Goal: Task Accomplishment & Management: Complete application form

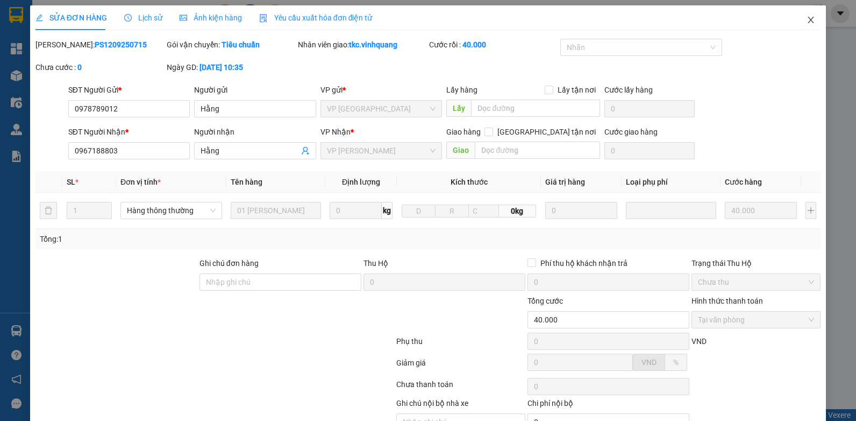
click at [807, 18] on icon "close" at bounding box center [811, 20] width 9 height 9
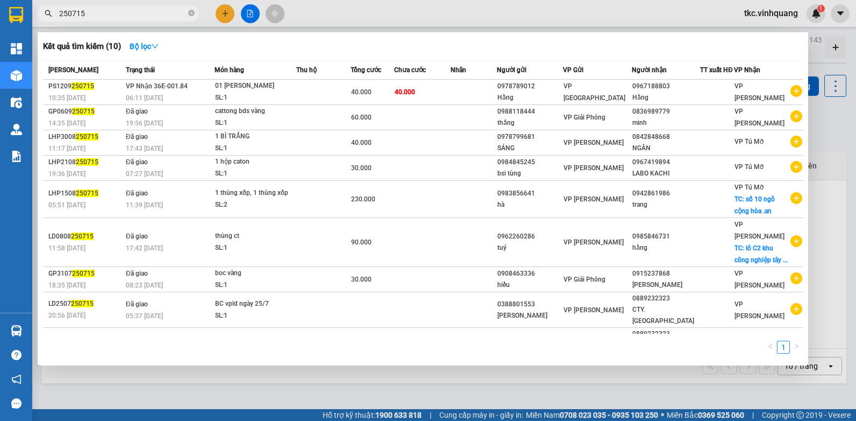
drag, startPoint x: 92, startPoint y: 10, endPoint x: 42, endPoint y: 20, distance: 50.4
click at [42, 20] on span "250715" at bounding box center [118, 13] width 161 height 16
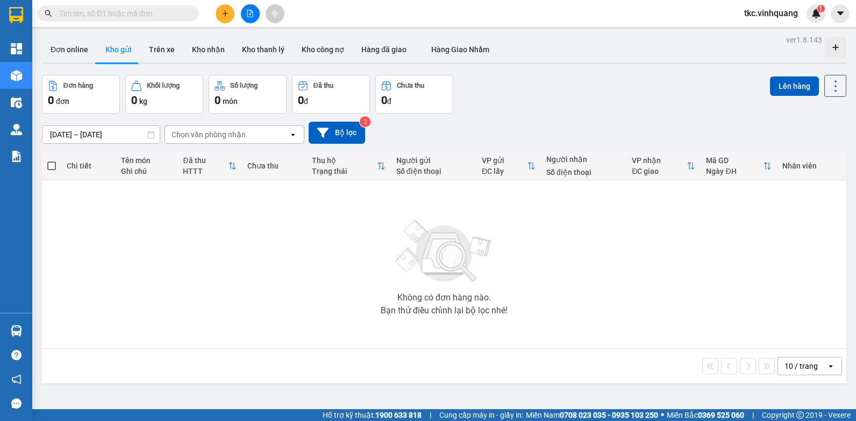
click at [226, 11] on icon "plus" at bounding box center [226, 14] width 8 height 8
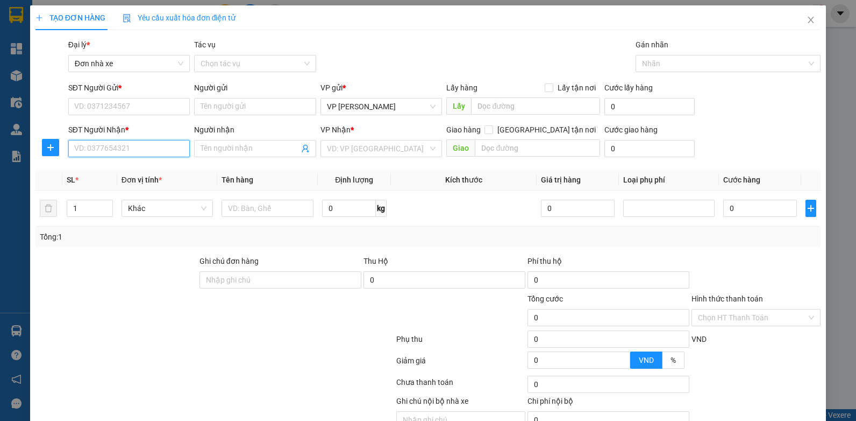
click at [100, 150] on input "SĐT Người Nhận *" at bounding box center [129, 148] width 122 height 17
click at [112, 170] on div "0961361234 - cảnh" at bounding box center [128, 170] width 108 height 12
type input "0961361234"
type input "cảnh"
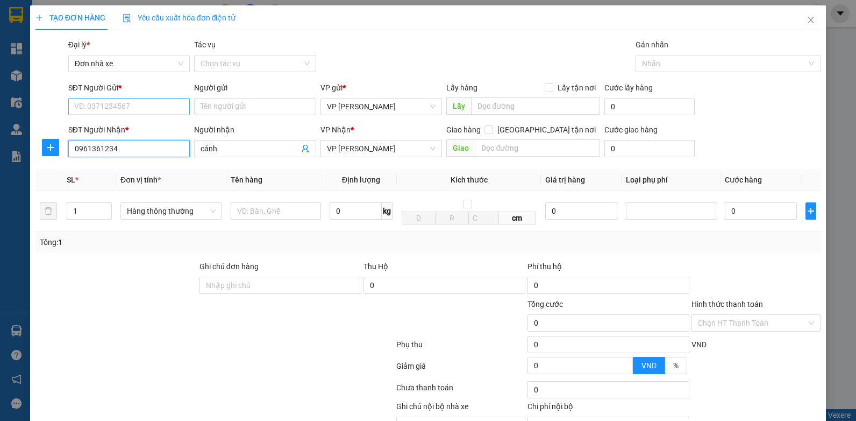
type input "0961361234"
click at [98, 105] on input "SĐT Người Gửi *" at bounding box center [129, 106] width 122 height 17
click at [135, 129] on div "0876619999 - [PERSON_NAME]" at bounding box center [128, 128] width 108 height 12
type input "0876619999"
type input "[PERSON_NAME]"
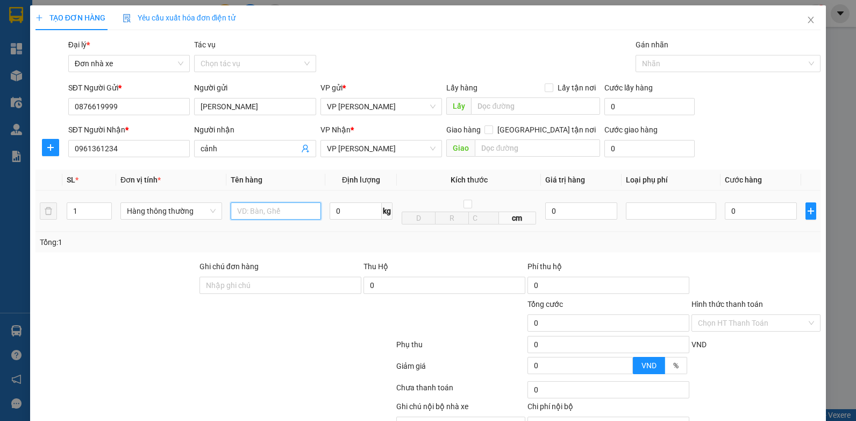
click at [270, 215] on input "text" at bounding box center [276, 210] width 90 height 17
click at [261, 212] on input "text" at bounding box center [276, 210] width 90 height 17
type input "HỘP PK"
type input "0.2"
type input "30.000"
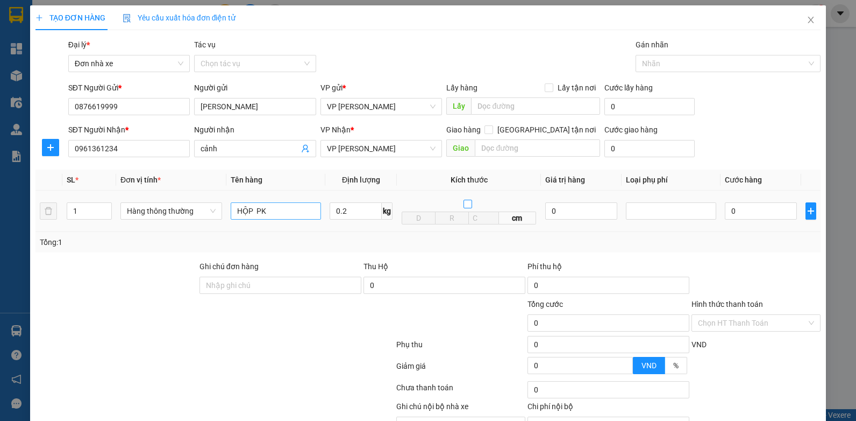
type input "30.000"
click at [734, 323] on input "Hình thức thanh toán" at bounding box center [752, 323] width 109 height 16
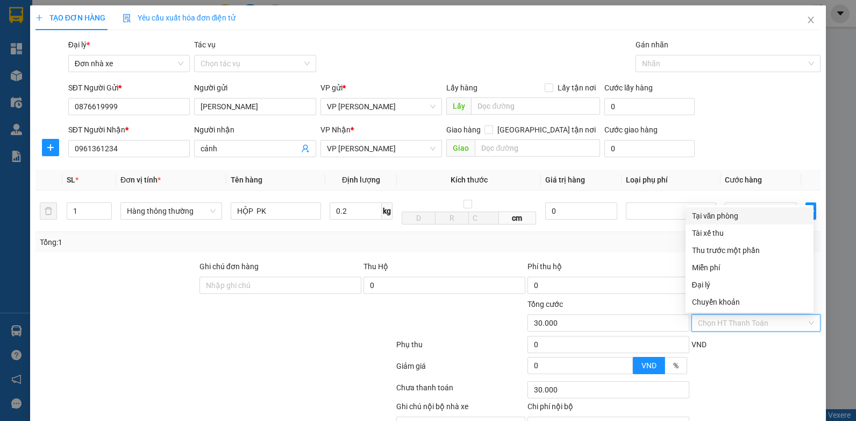
click at [714, 219] on div "Tại văn phòng" at bounding box center [749, 216] width 115 height 12
type input "0"
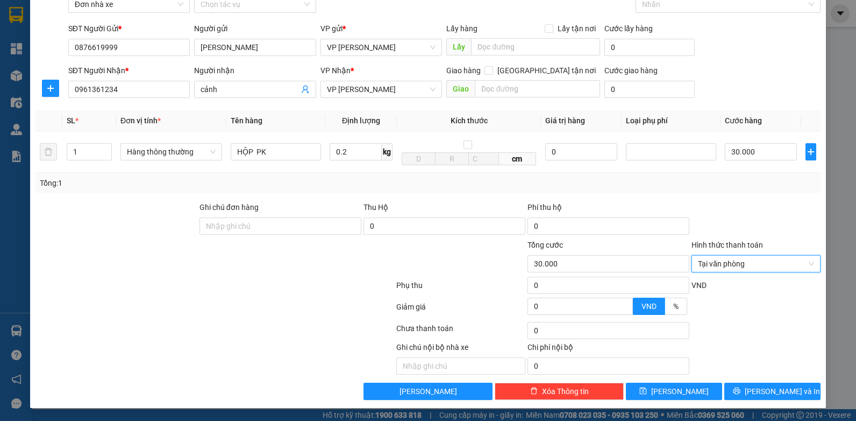
scroll to position [60, 0]
click at [775, 392] on span "[PERSON_NAME] và In" at bounding box center [782, 391] width 75 height 12
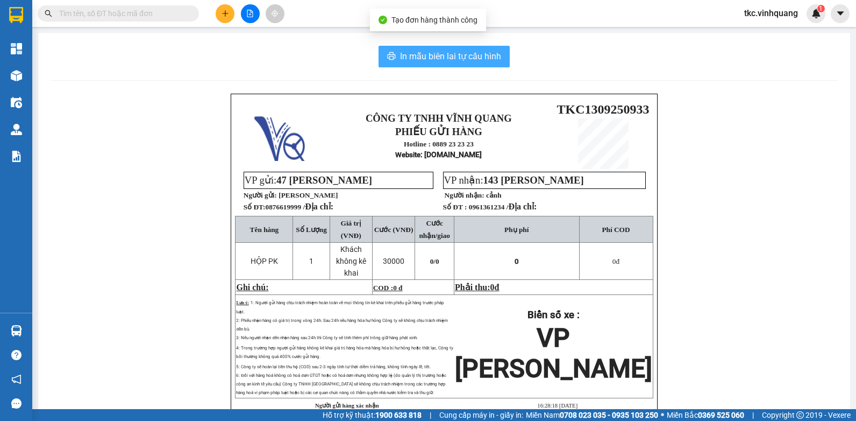
click at [445, 49] on span "In mẫu biên lai tự cấu hình" at bounding box center [450, 55] width 101 height 13
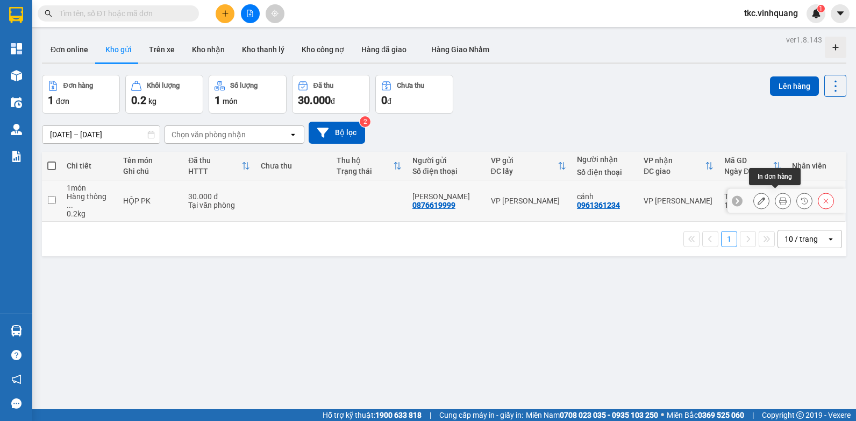
click at [779, 197] on icon at bounding box center [783, 201] width 8 height 8
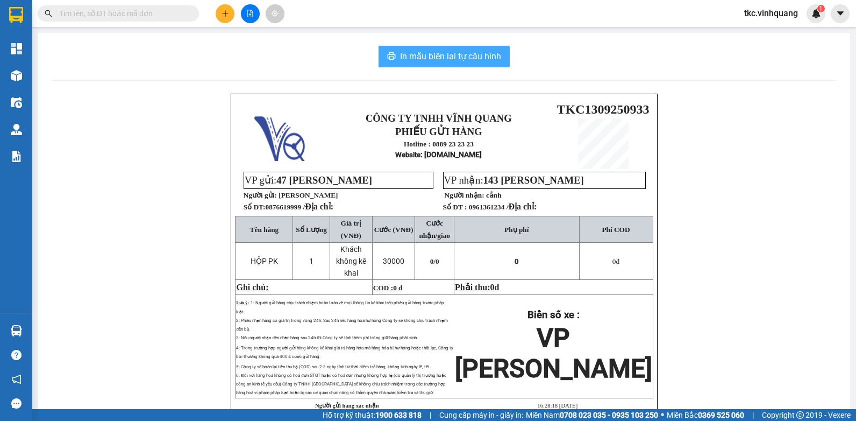
click at [409, 52] on span "In mẫu biên lai tự cấu hình" at bounding box center [450, 55] width 101 height 13
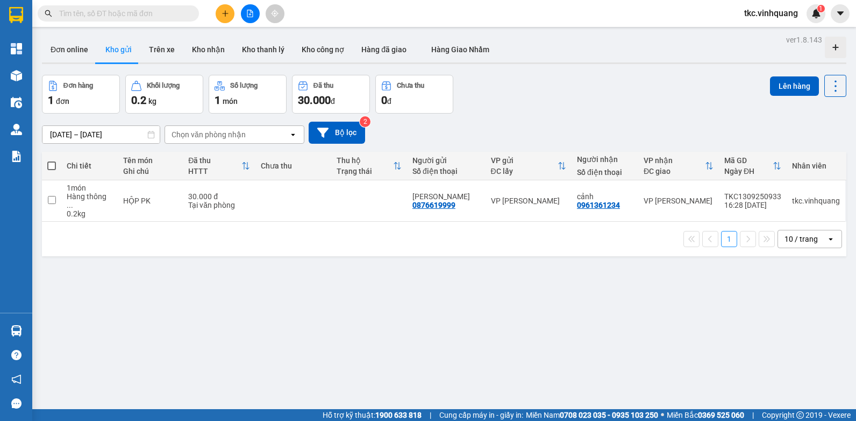
click at [585, 98] on div "Đơn hàng 1 đơn Khối lượng 0.2 kg Số lượng 1 món Đã thu 30.000 đ Chưa thu 0 đ Lê…" at bounding box center [444, 94] width 805 height 39
